Goal: Use online tool/utility

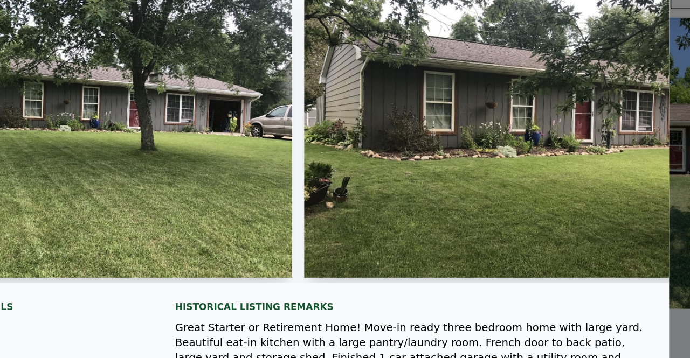
scroll to position [0, 213]
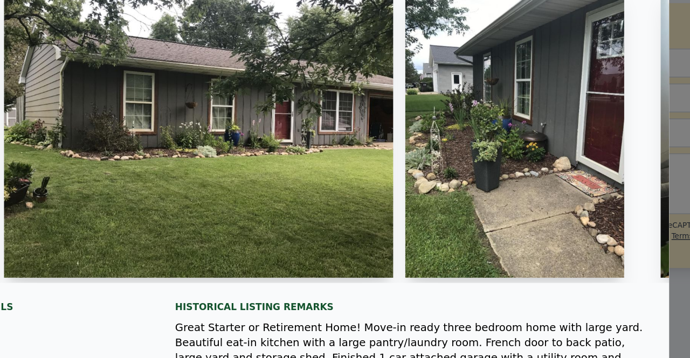
type input "$ 216,000"
type input "$ 36,471"
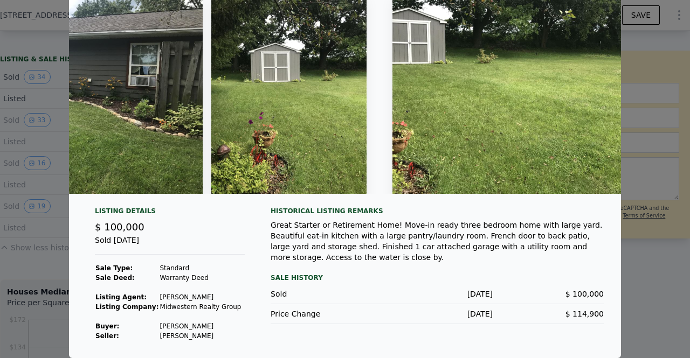
scroll to position [0, 0]
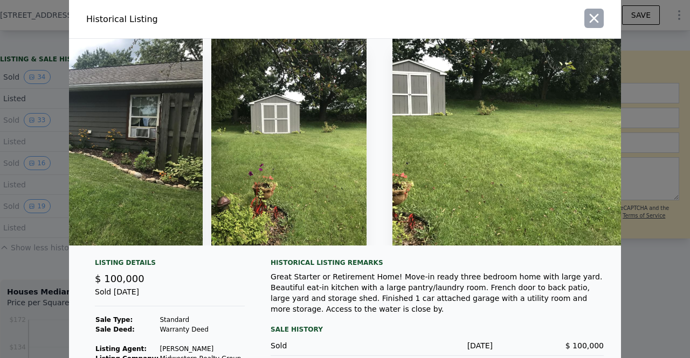
click at [586, 18] on icon "button" at bounding box center [593, 18] width 15 height 15
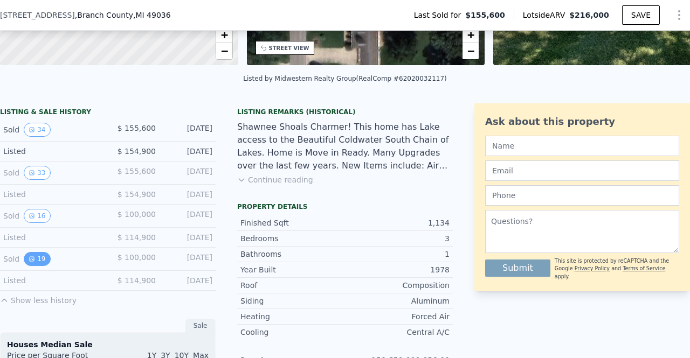
scroll to position [204, 0]
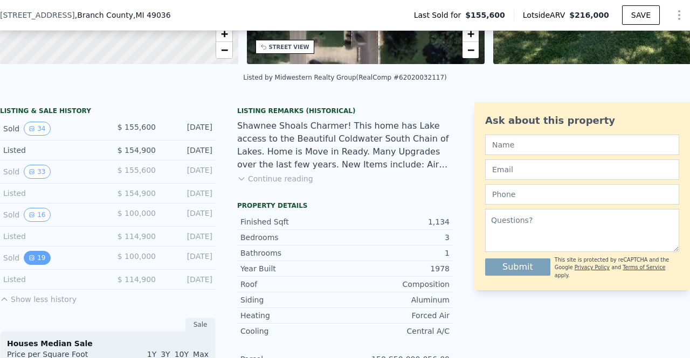
click at [36, 260] on button "19" at bounding box center [37, 258] width 26 height 14
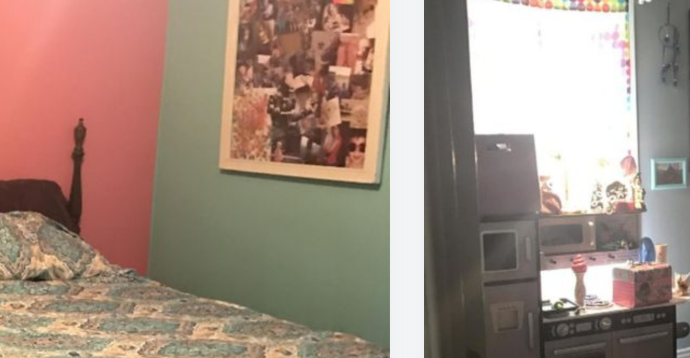
scroll to position [0, 0]
